Goal: Use online tool/utility: Utilize a website feature to perform a specific function

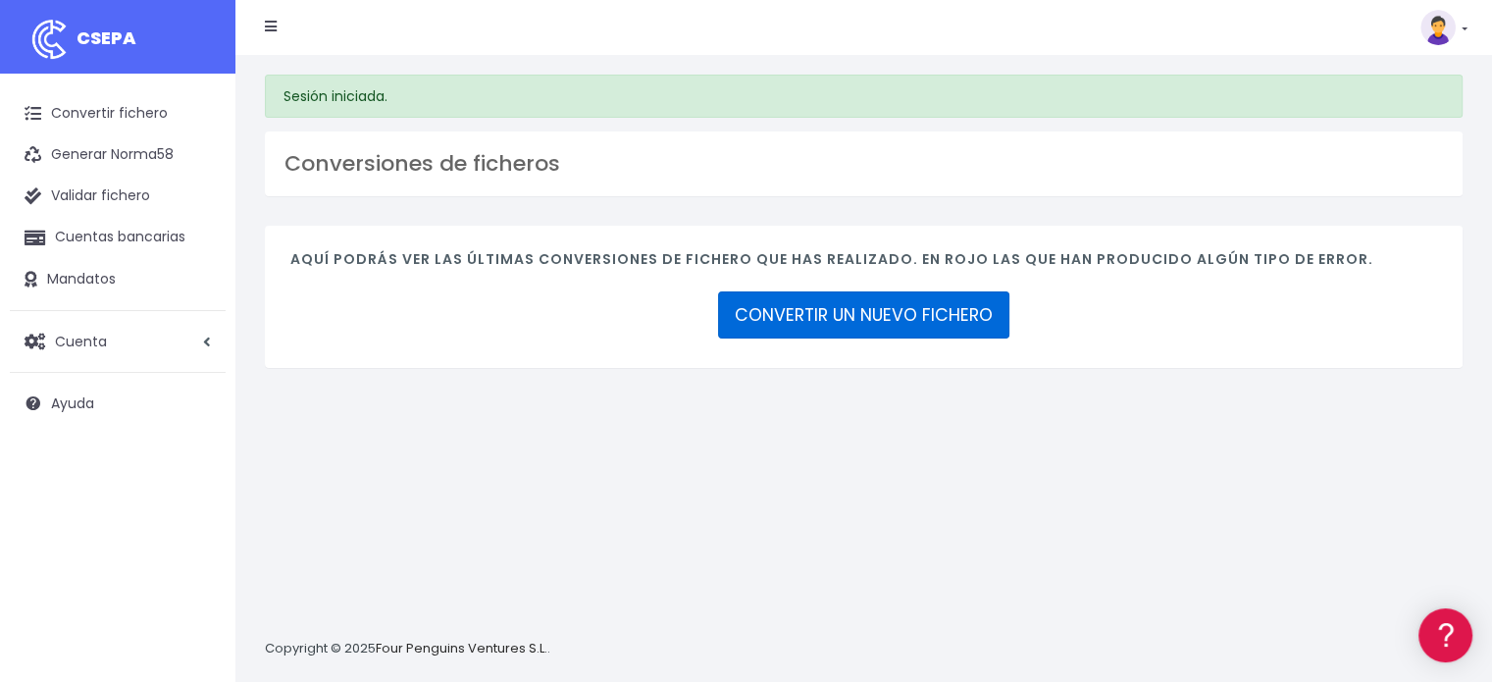
click at [847, 309] on link "CONVERTIR UN NUEVO FICHERO" at bounding box center [863, 314] width 291 height 47
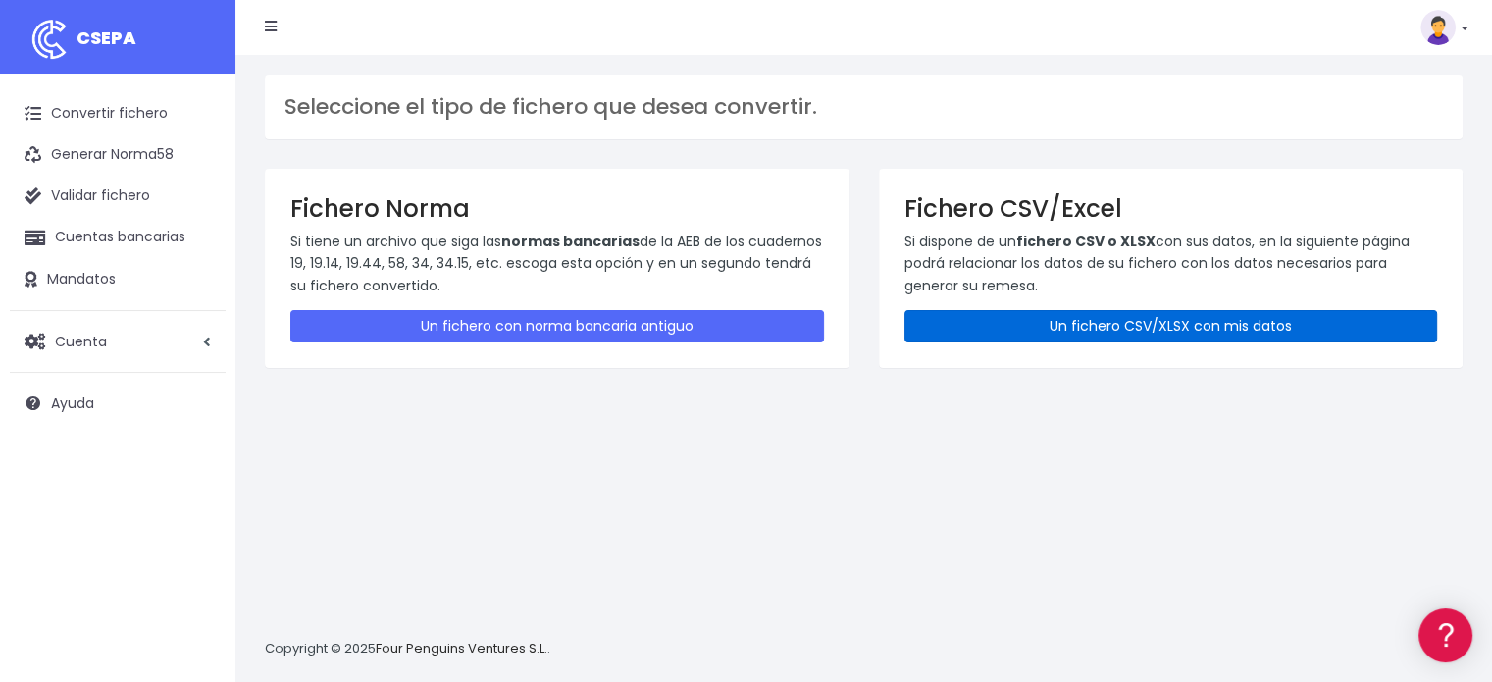
click at [1150, 327] on link "Un fichero CSV/XLSX con mis datos" at bounding box center [1172, 326] width 534 height 32
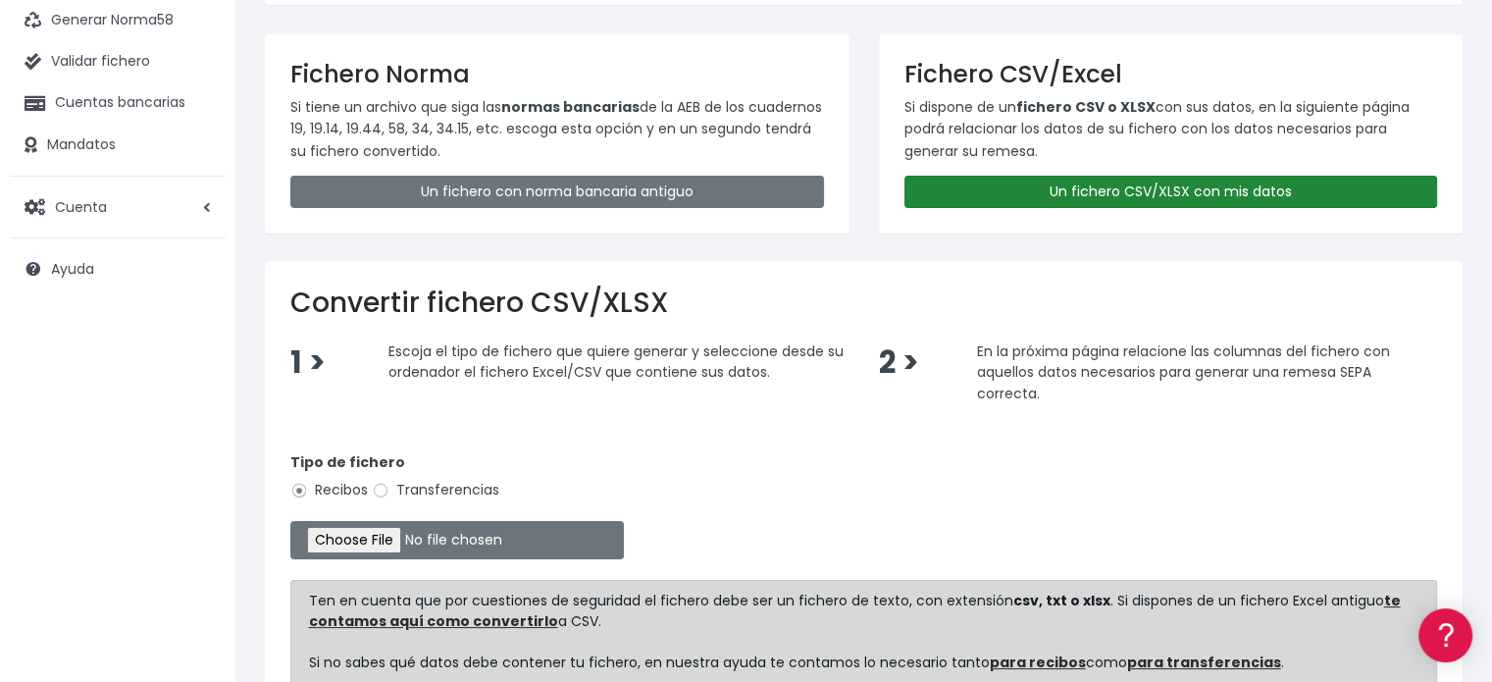
scroll to position [294, 0]
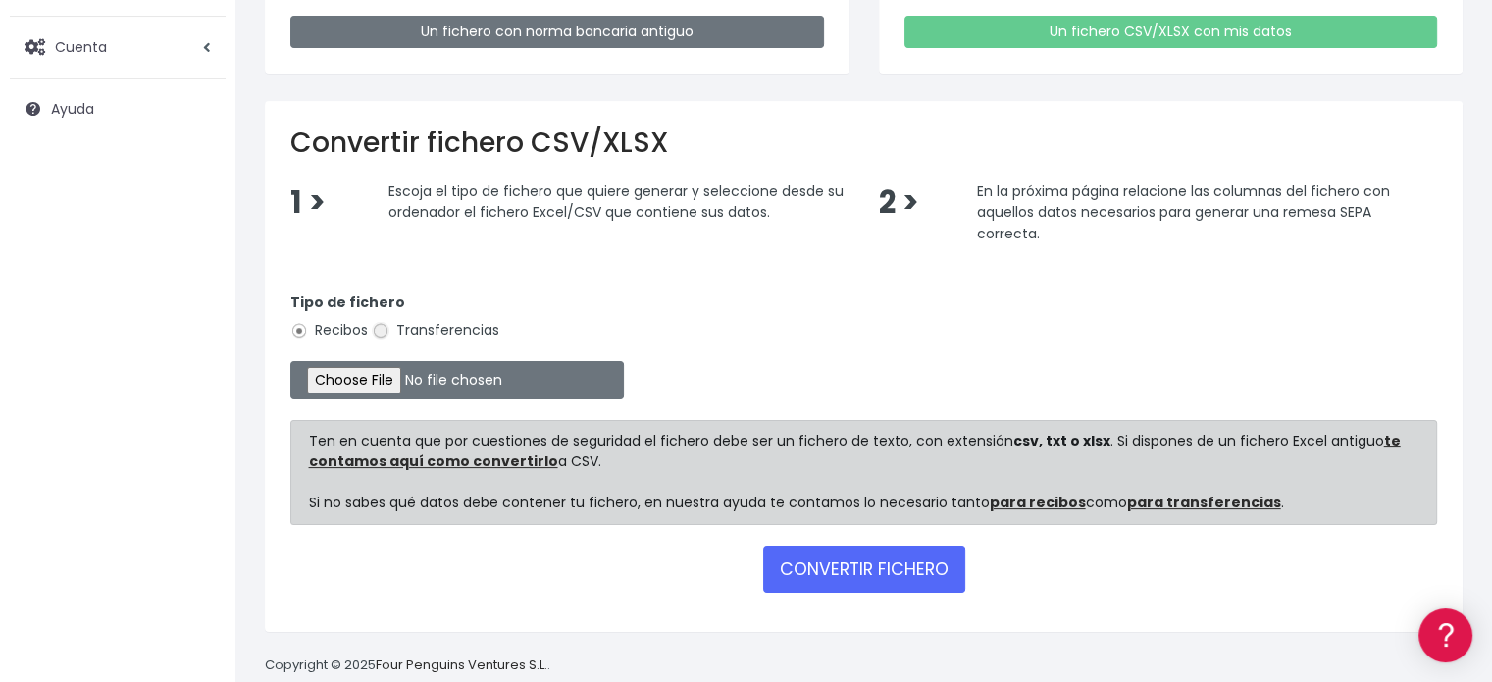
click at [389, 327] on input "Transferencias" at bounding box center [381, 331] width 18 height 18
radio input "true"
click at [392, 374] on input "file" at bounding box center [457, 380] width 334 height 38
type input "C:\fakepath\transferencias-2025-09-18.csv"
click at [902, 564] on button "CONVERTIR FICHERO" at bounding box center [864, 569] width 202 height 47
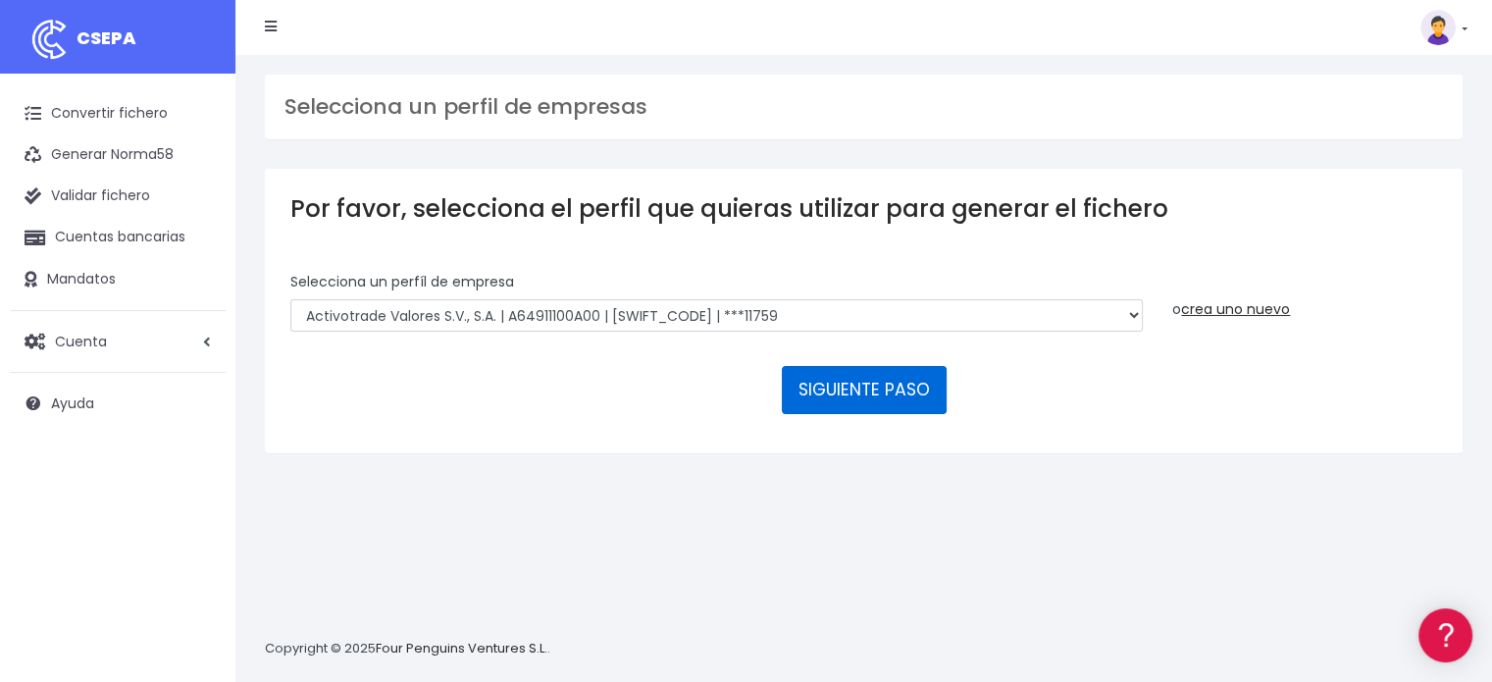
click at [871, 390] on button "SIGUIENTE PASO" at bounding box center [864, 389] width 165 height 47
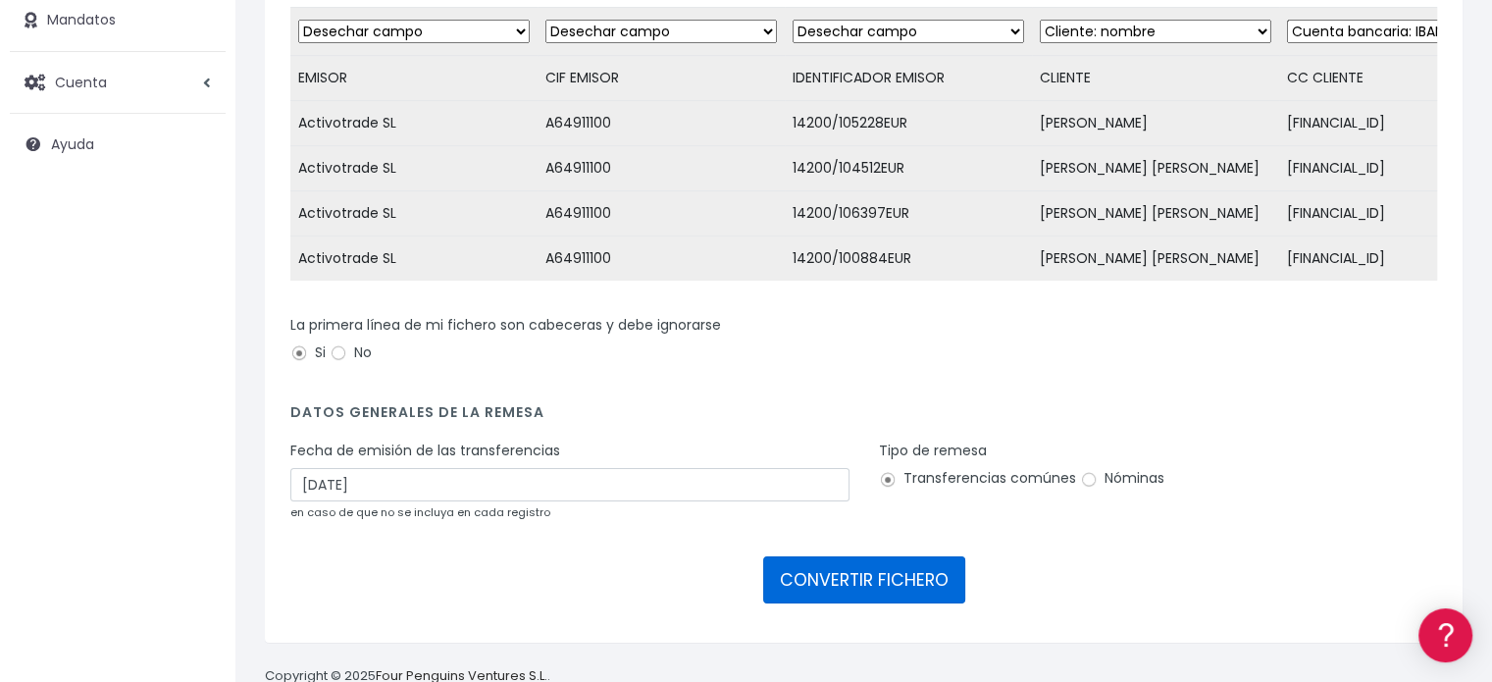
scroll to position [294, 0]
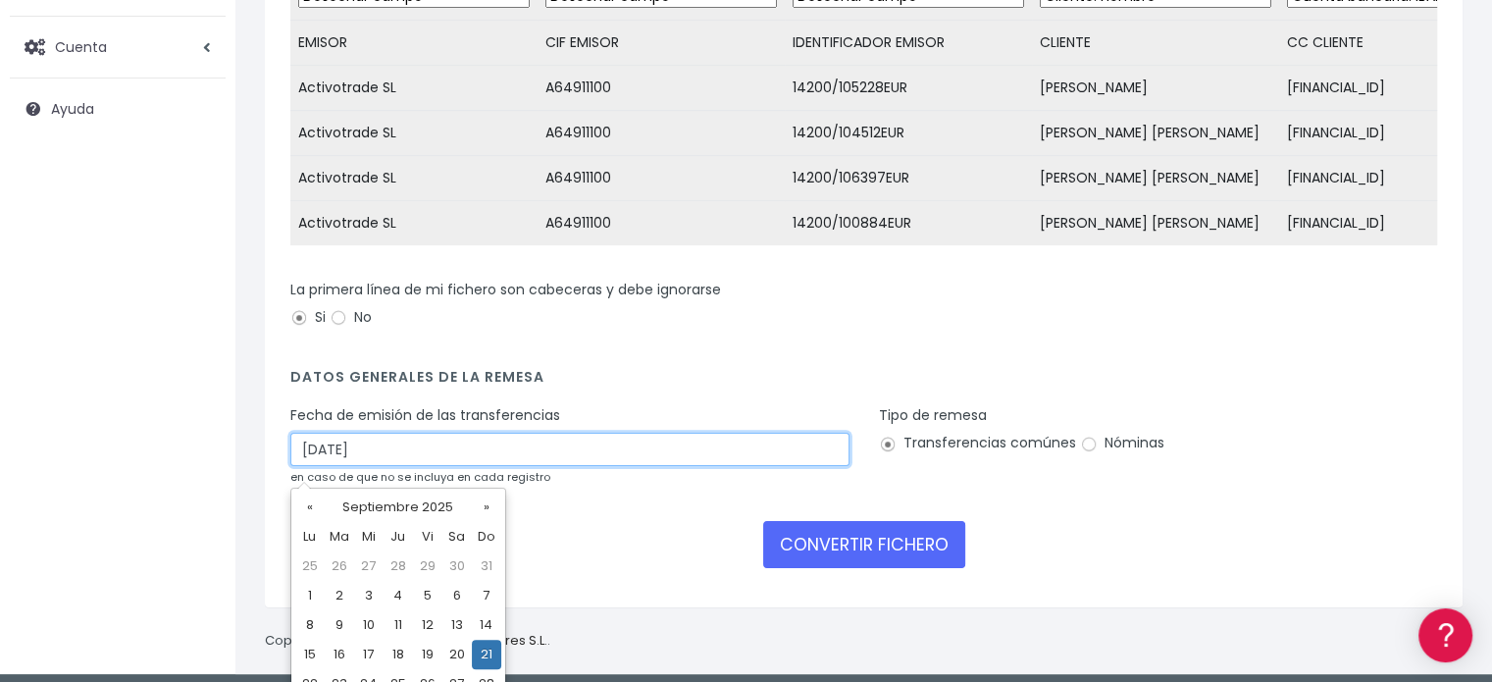
click at [435, 460] on input "21/09/2025" at bounding box center [569, 449] width 559 height 33
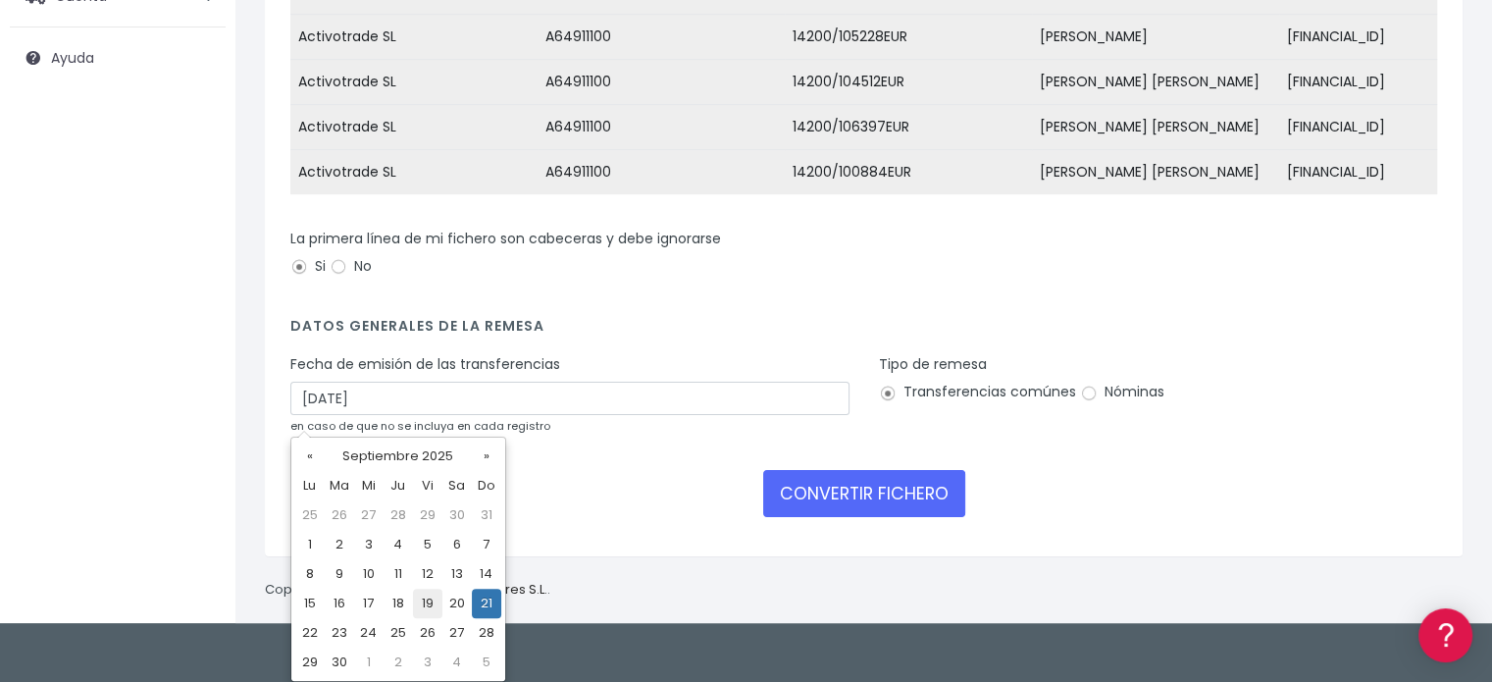
click at [424, 611] on td "19" at bounding box center [427, 603] width 29 height 29
type input "19/09/2025"
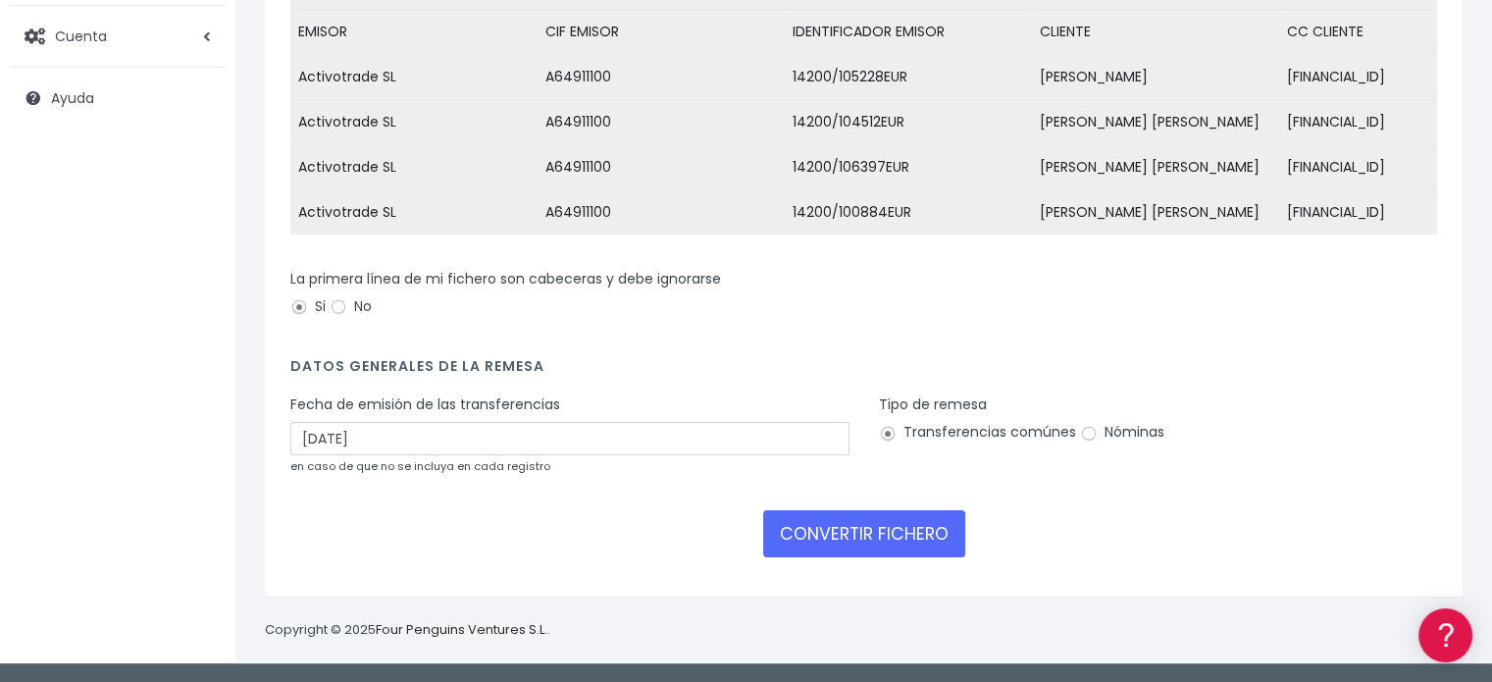
scroll to position [316, 0]
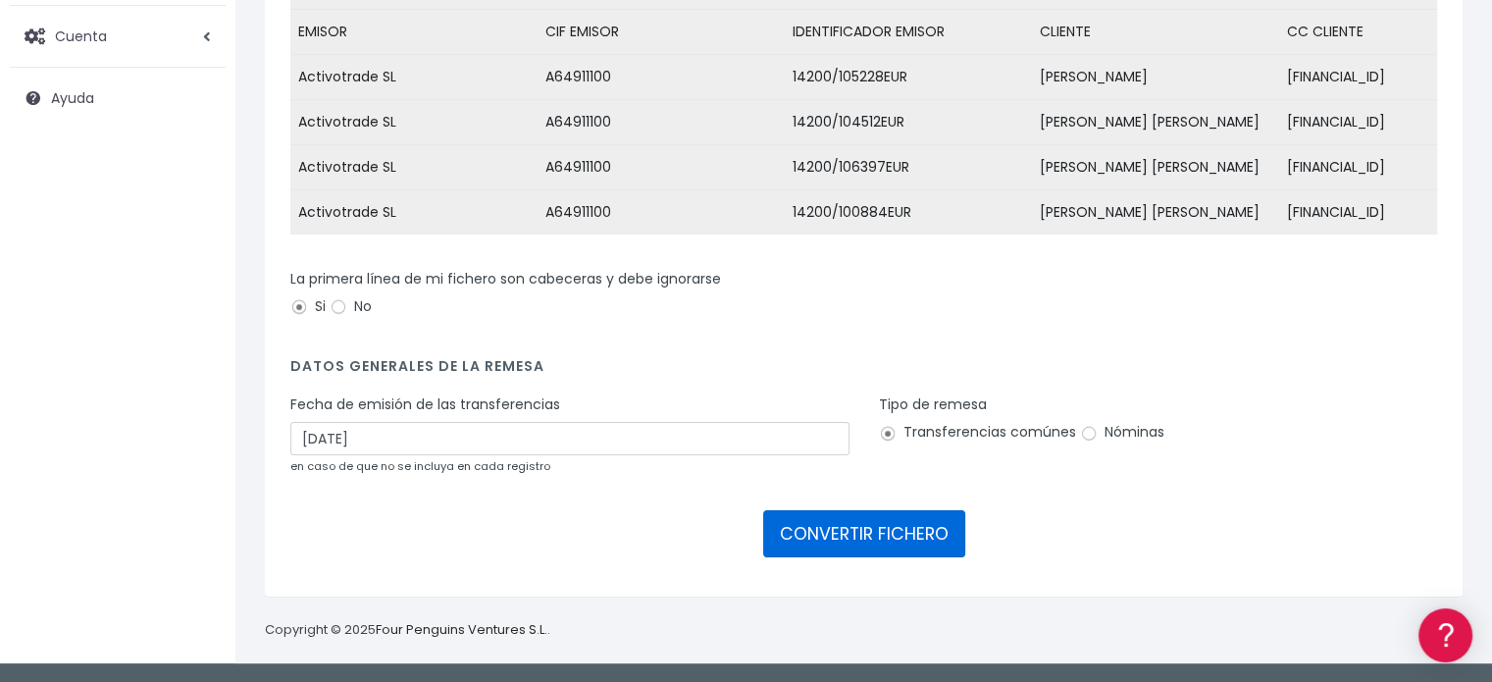
click at [831, 542] on button "CONVERTIR FICHERO" at bounding box center [864, 533] width 202 height 47
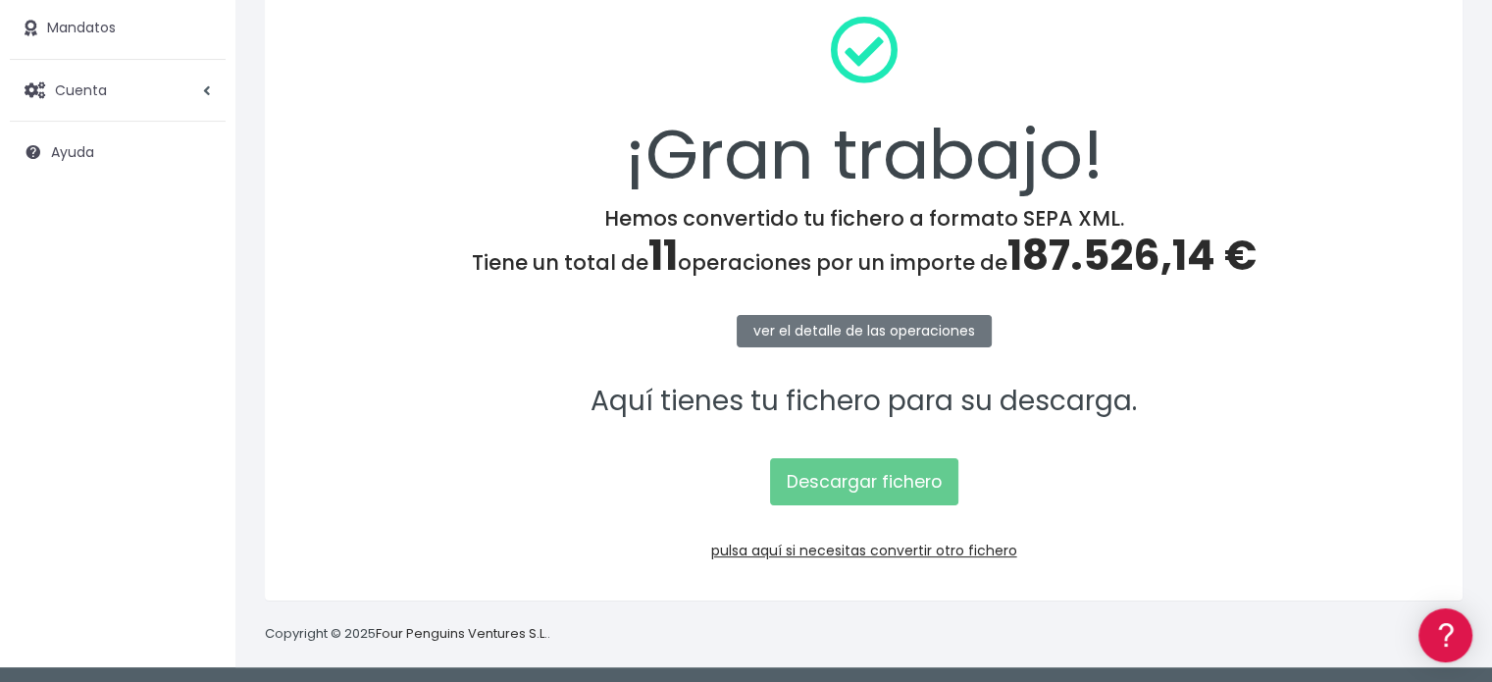
scroll to position [254, 0]
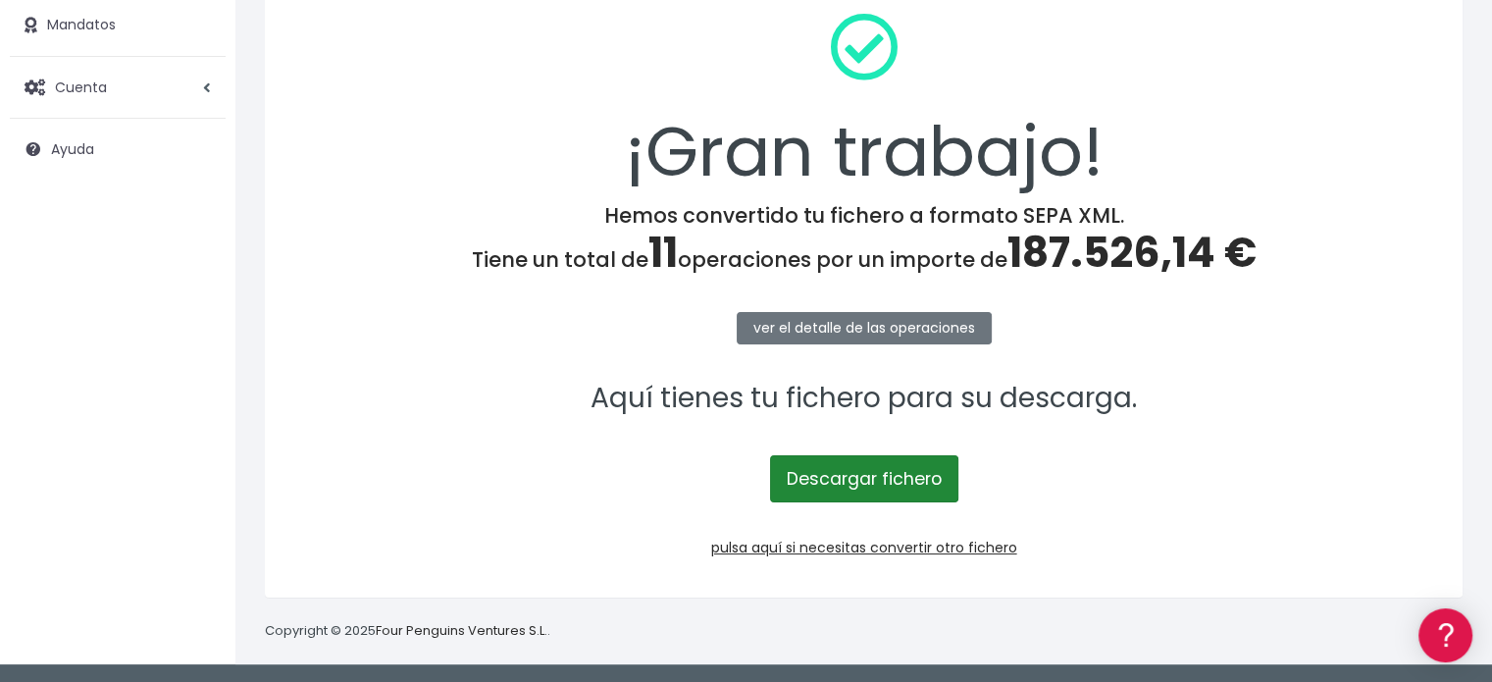
click at [892, 478] on link "Descargar fichero" at bounding box center [864, 478] width 188 height 47
